Goal: Task Accomplishment & Management: Manage account settings

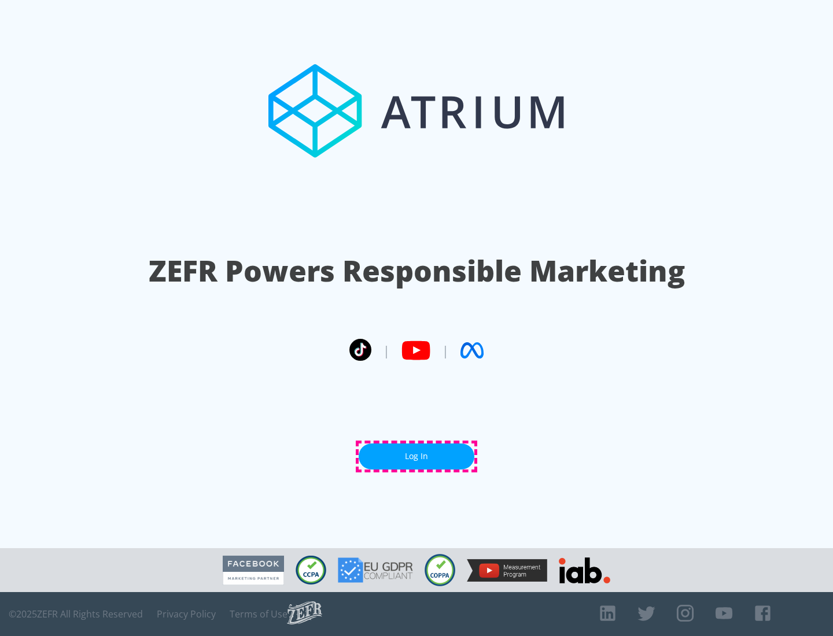
click at [416, 456] on link "Log In" at bounding box center [417, 457] width 116 height 26
